Goal: Transaction & Acquisition: Purchase product/service

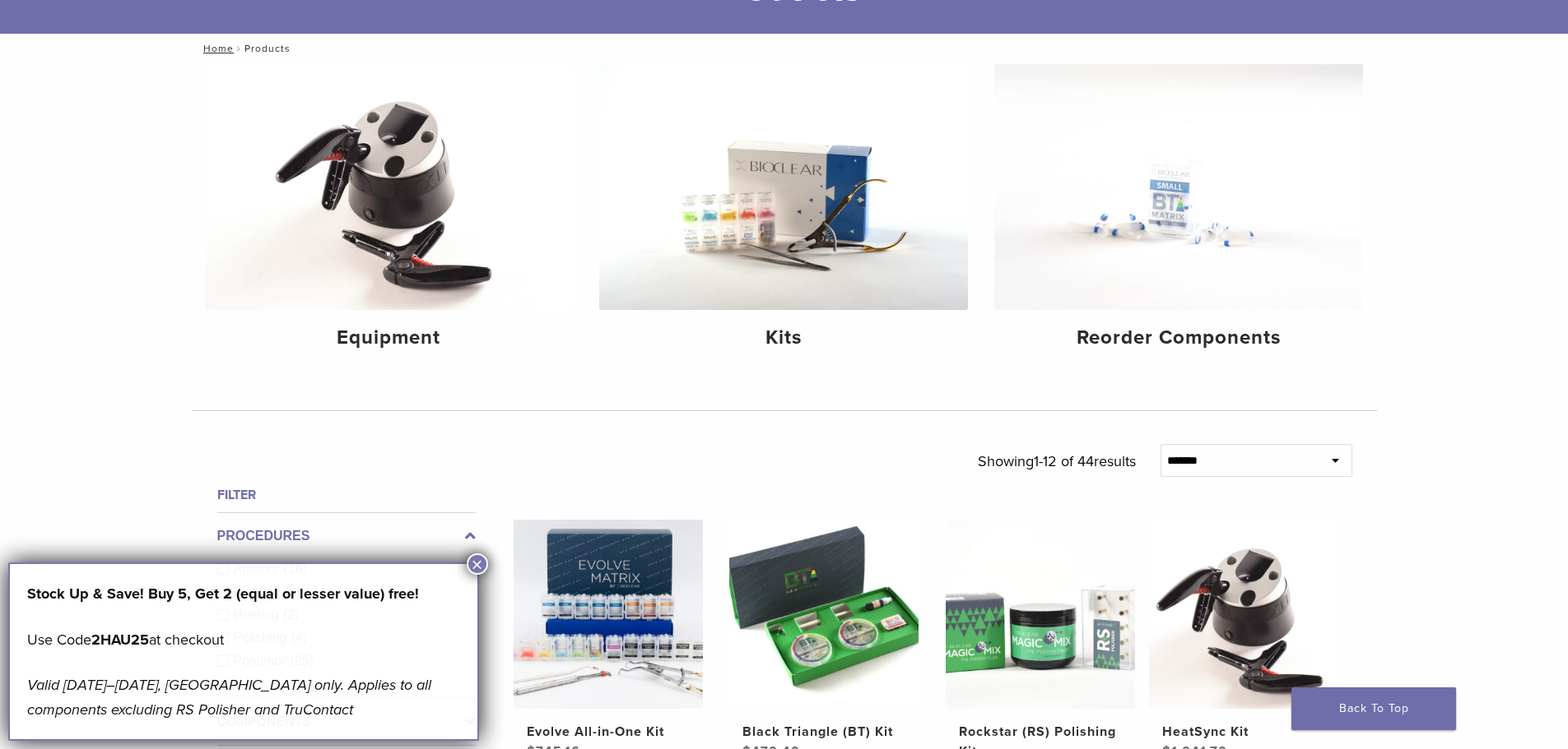
scroll to position [246, 0]
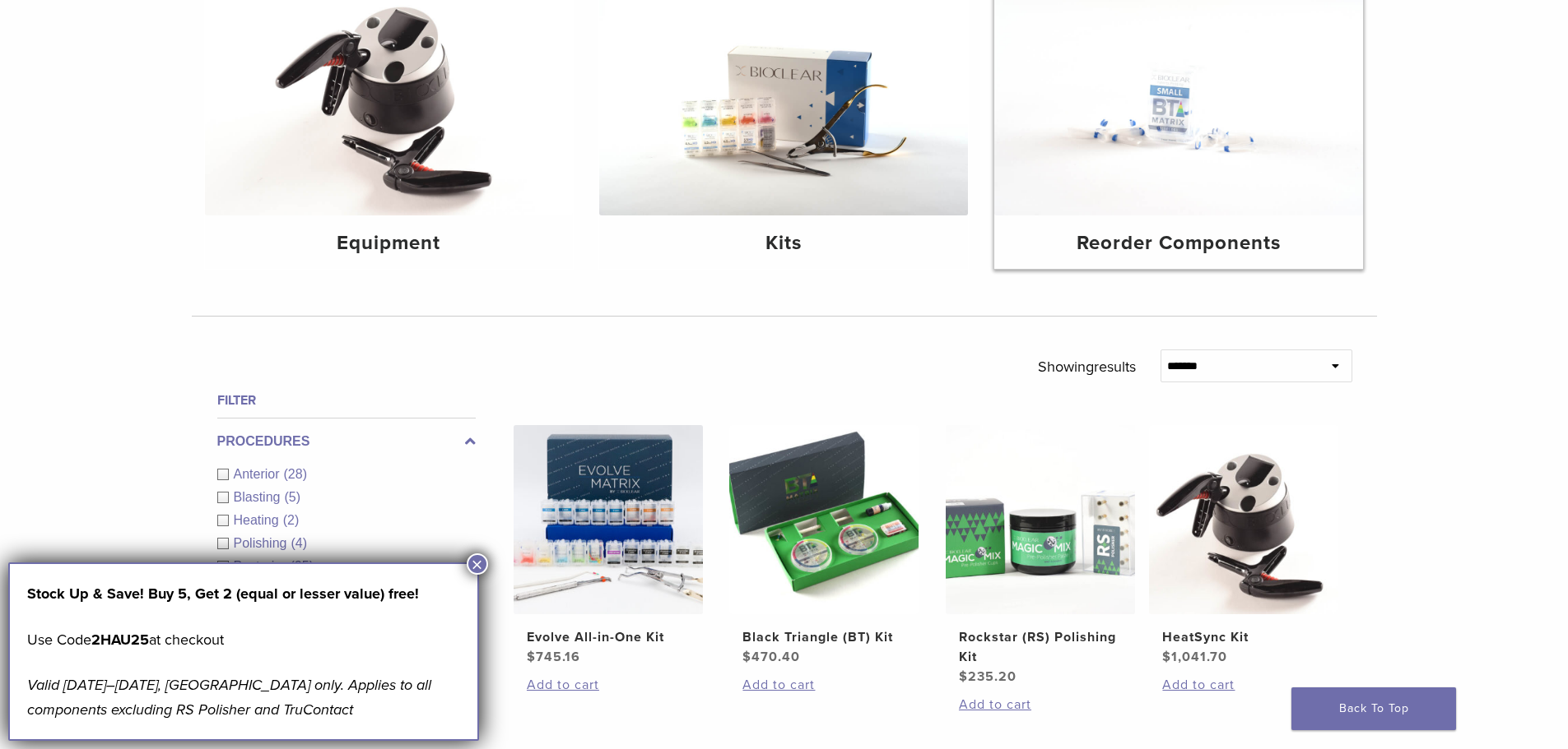
click at [1129, 159] on img at bounding box center [1178, 93] width 369 height 246
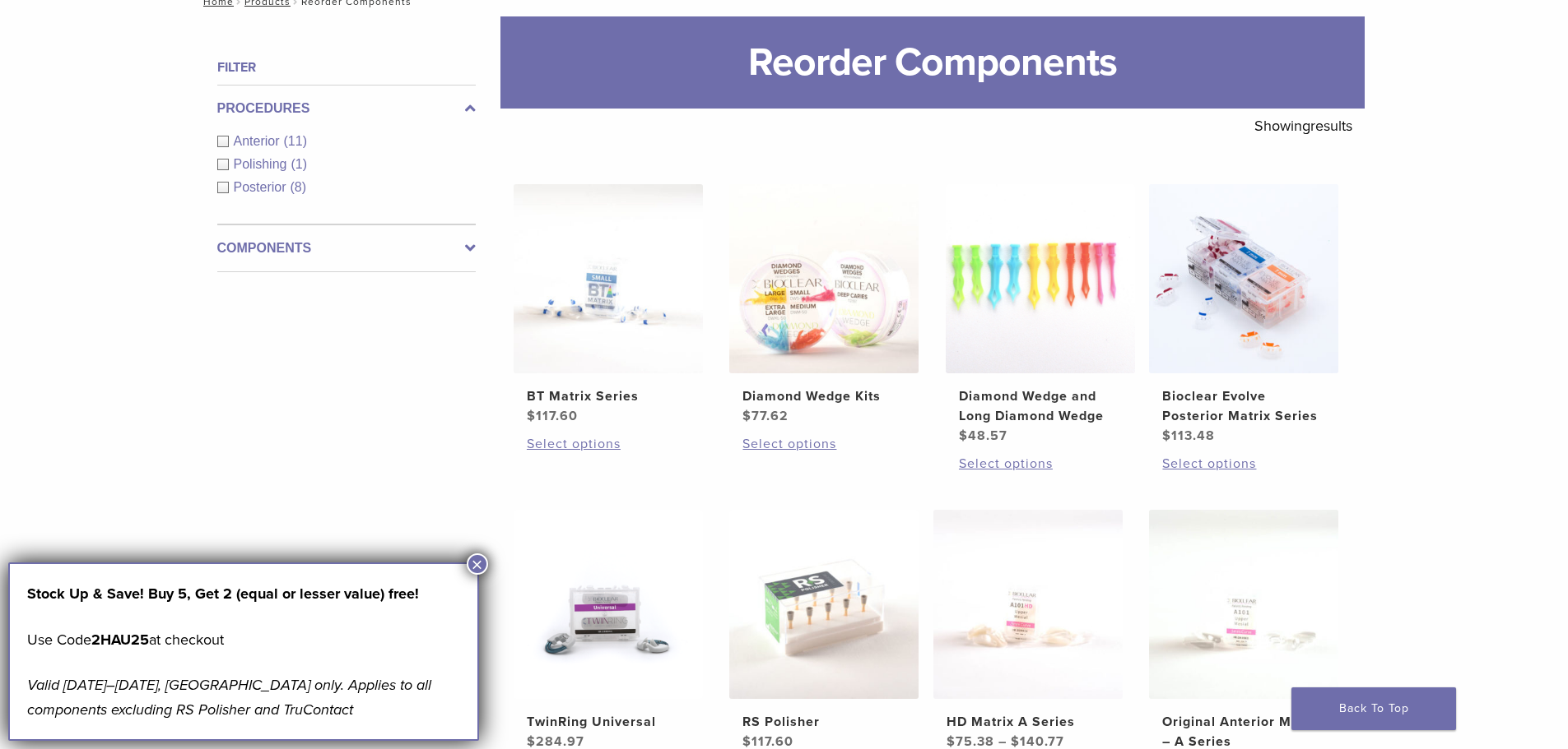
scroll to position [411, 0]
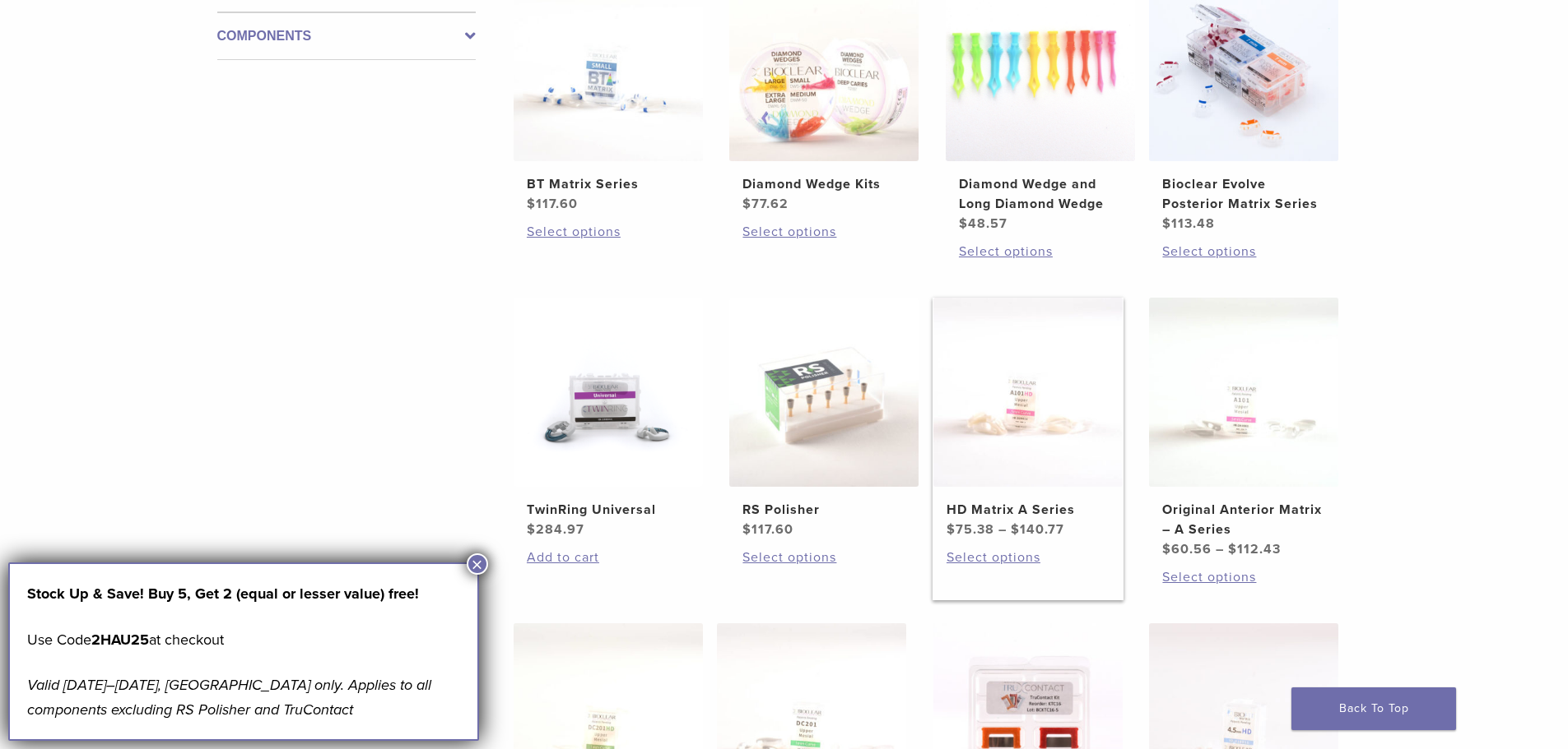
click at [1002, 403] on img at bounding box center [1028, 392] width 189 height 189
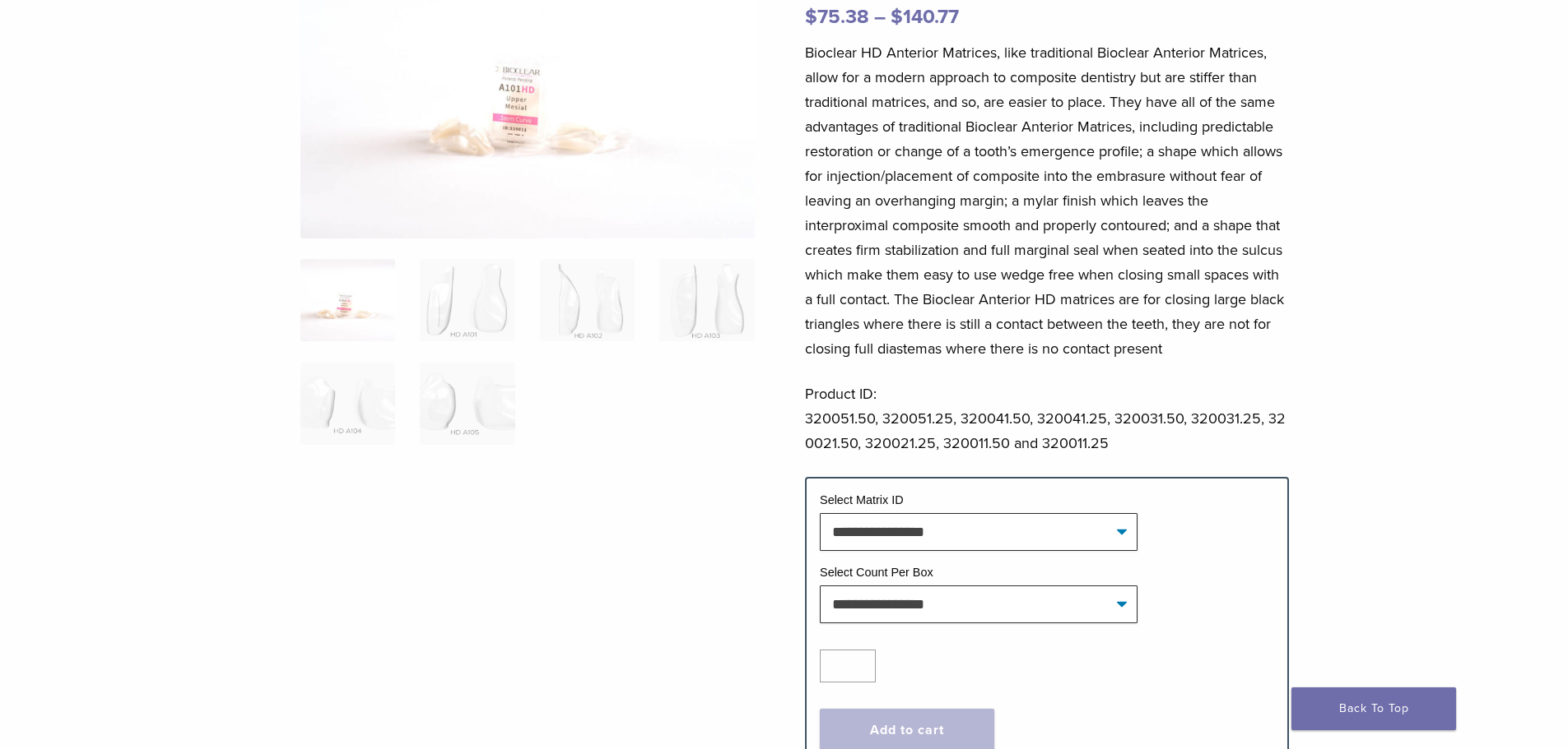
scroll to position [329, 0]
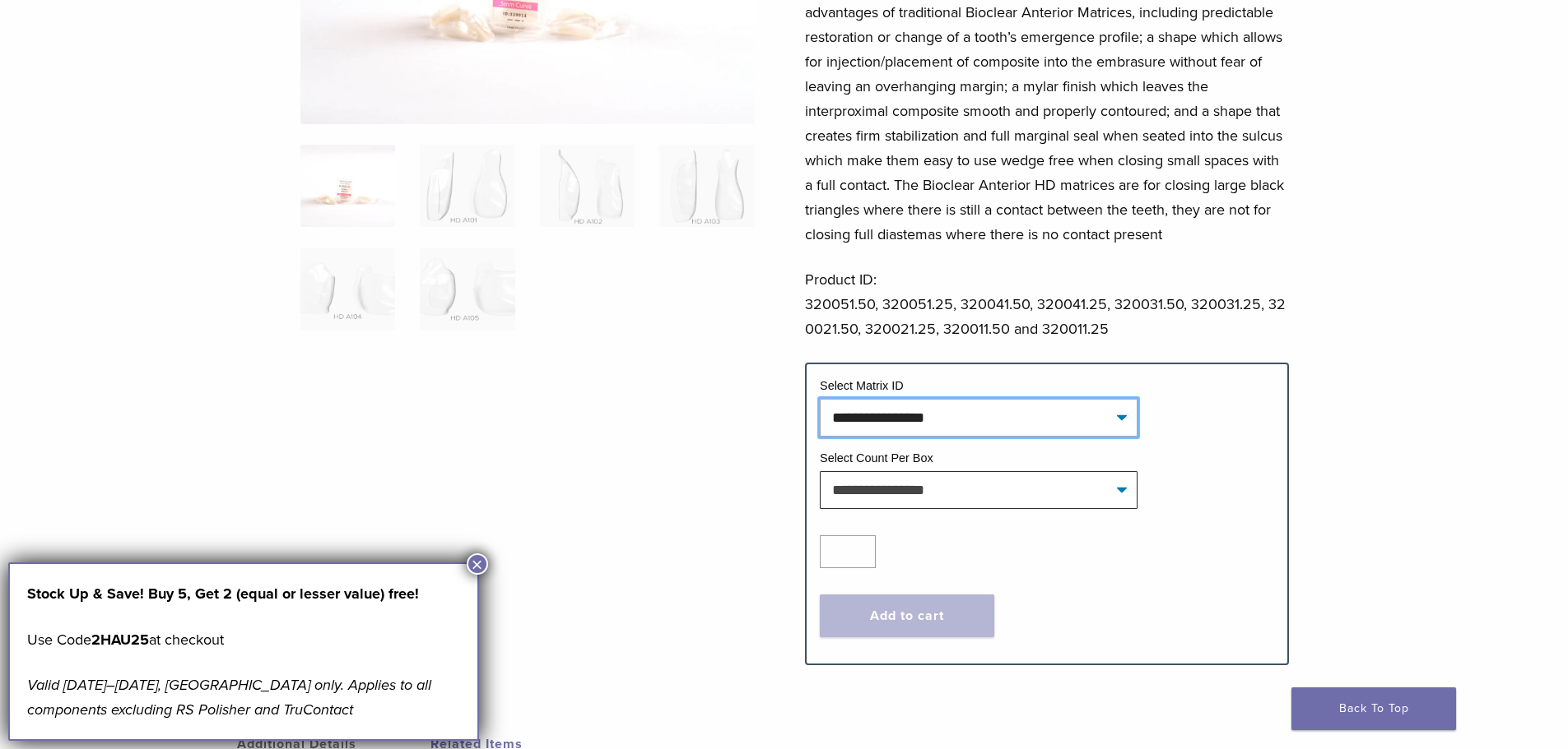
click at [944, 411] on select "**********" at bounding box center [978, 418] width 318 height 37
drag, startPoint x: 770, startPoint y: 402, endPoint x: 733, endPoint y: 421, distance: 41.6
click at [763, 410] on div "**********" at bounding box center [784, 253] width 1185 height 866
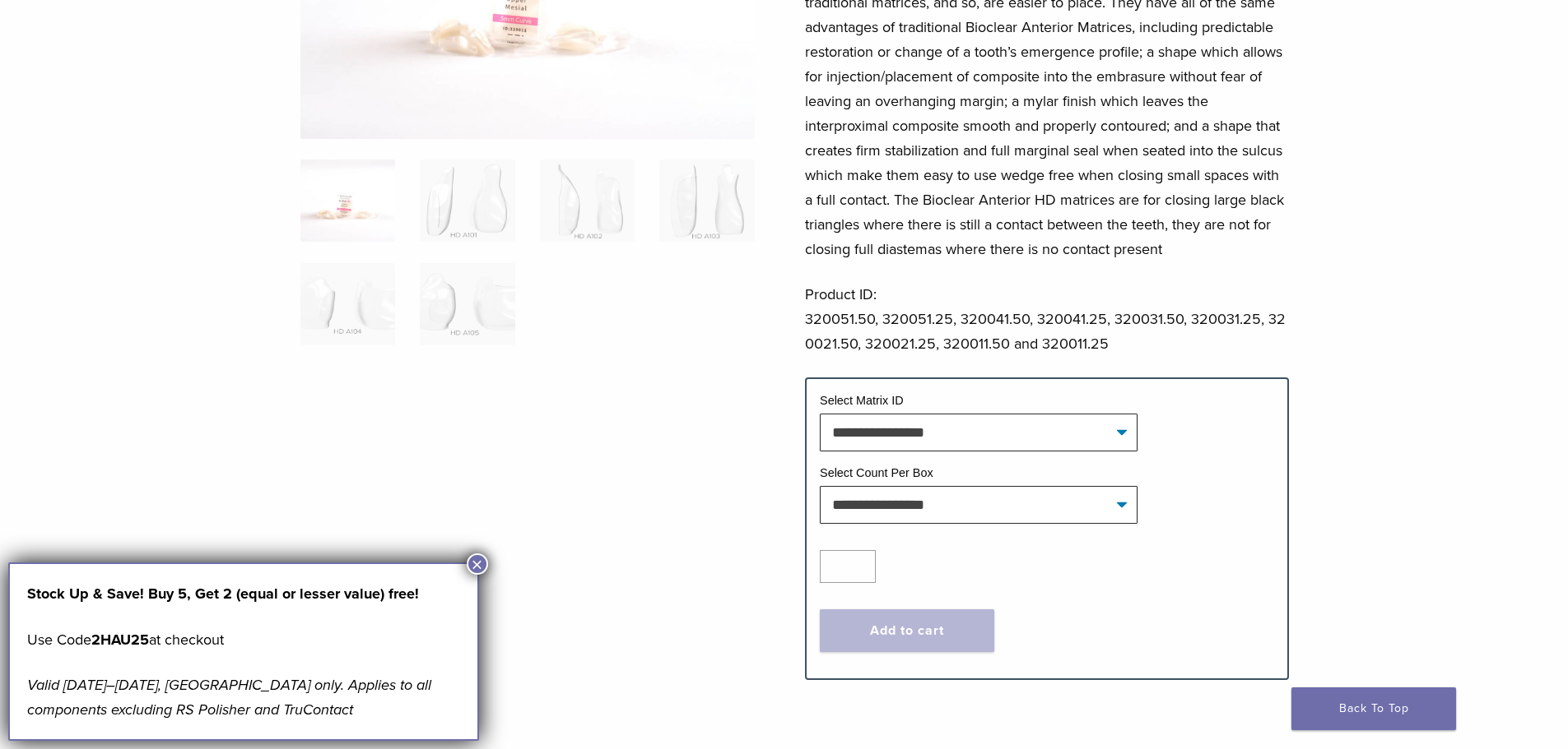
scroll to position [411, 0]
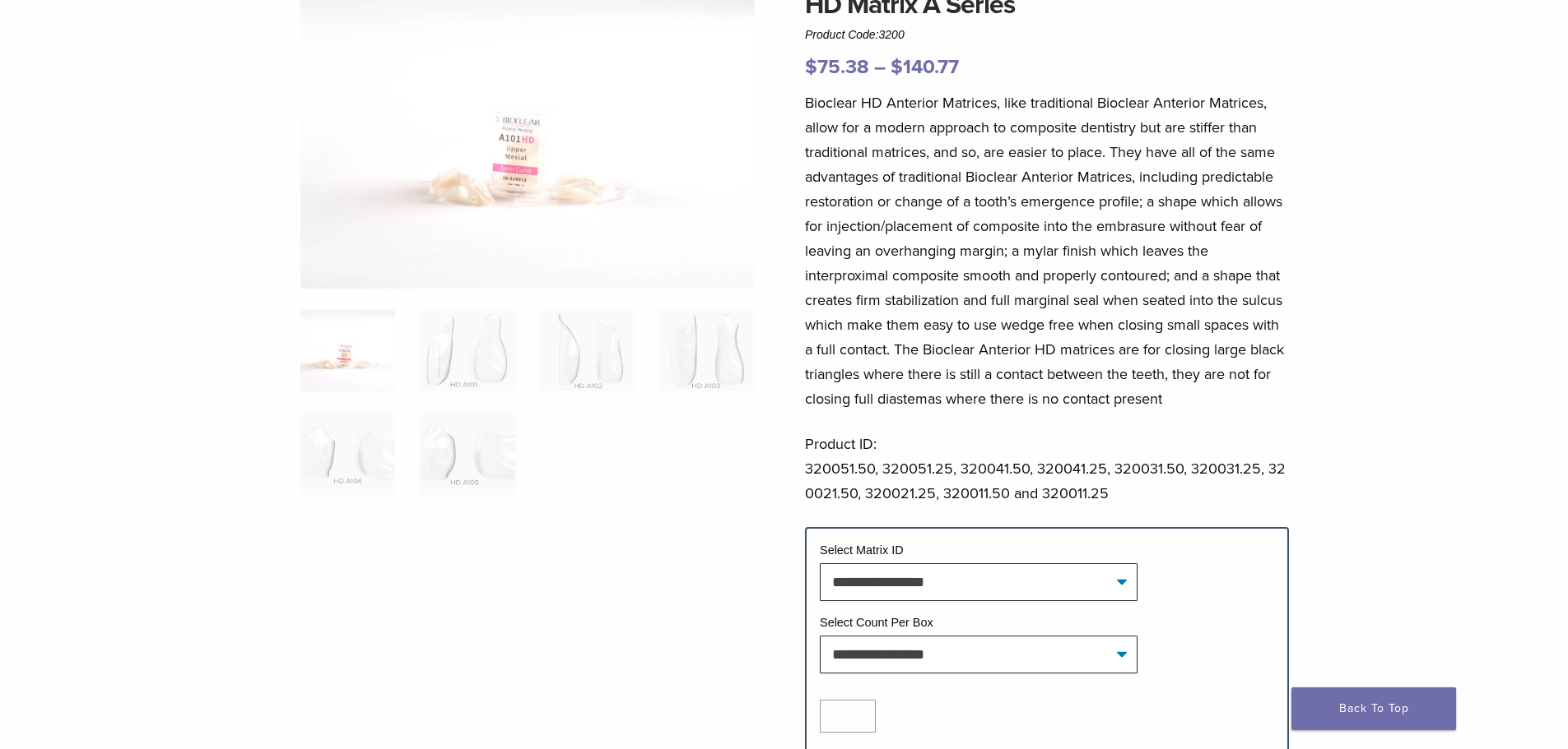
scroll to position [329, 0]
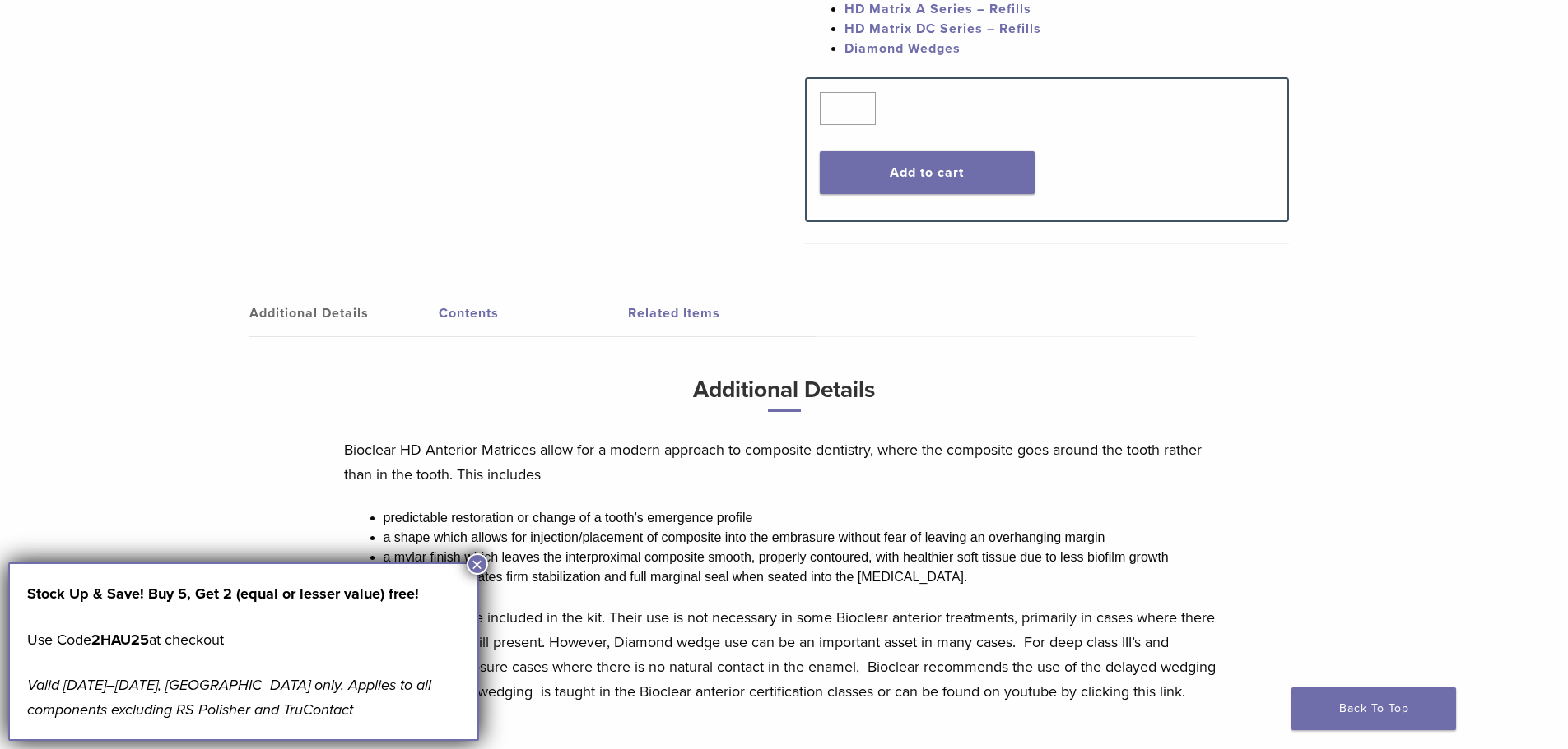
scroll to position [823, 0]
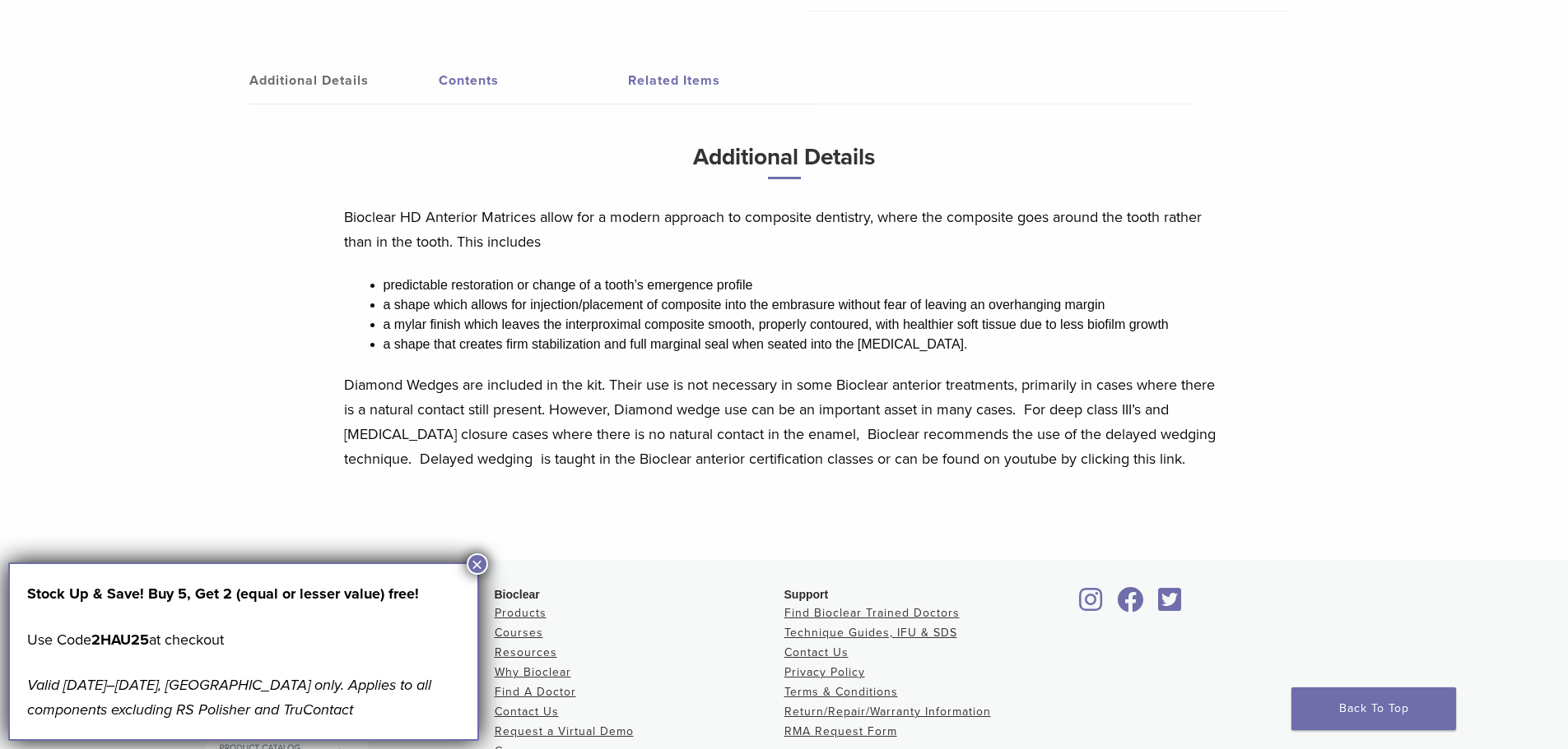
click at [471, 80] on link "Contents" at bounding box center [534, 80] width 189 height 46
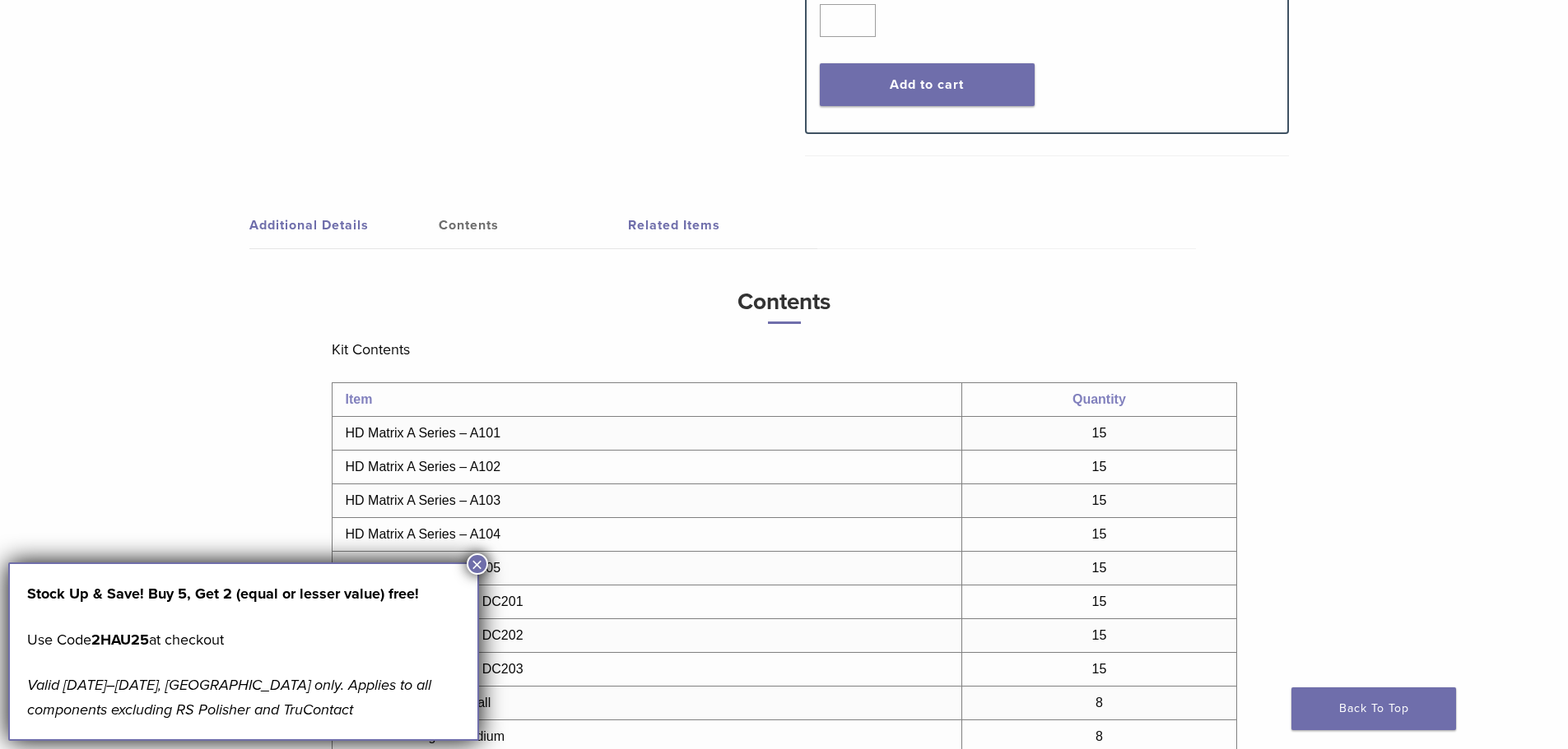
scroll to position [467, 0]
